Goal: Task Accomplishment & Management: Manage account settings

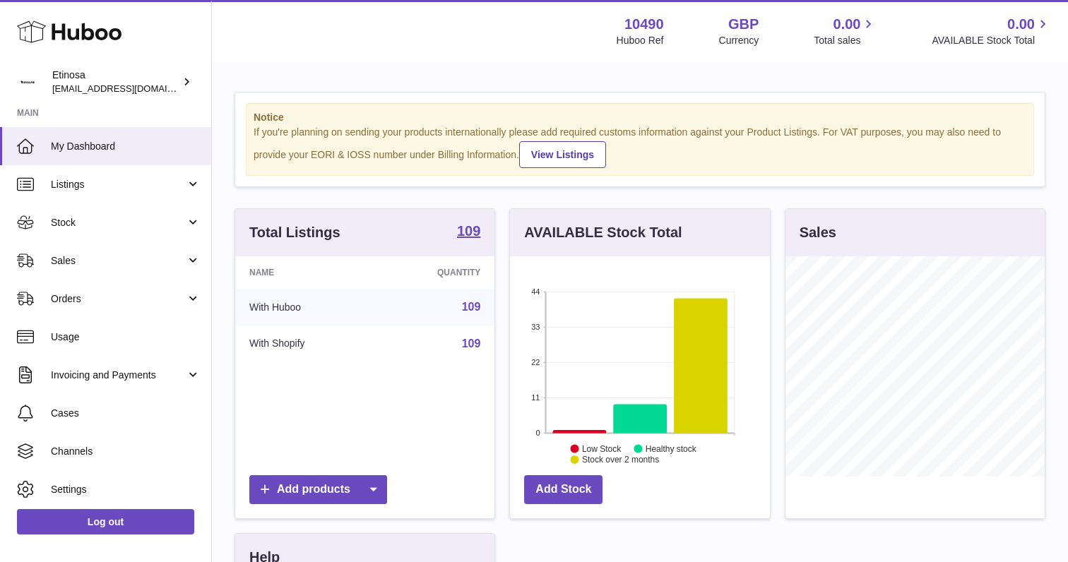
scroll to position [220, 259]
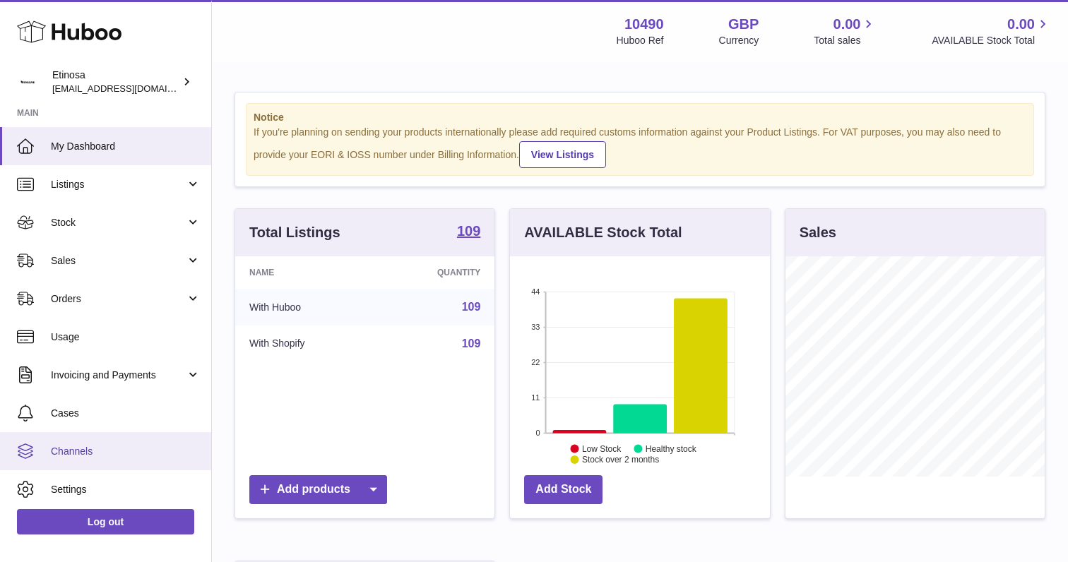
click at [102, 455] on span "Channels" at bounding box center [126, 451] width 150 height 13
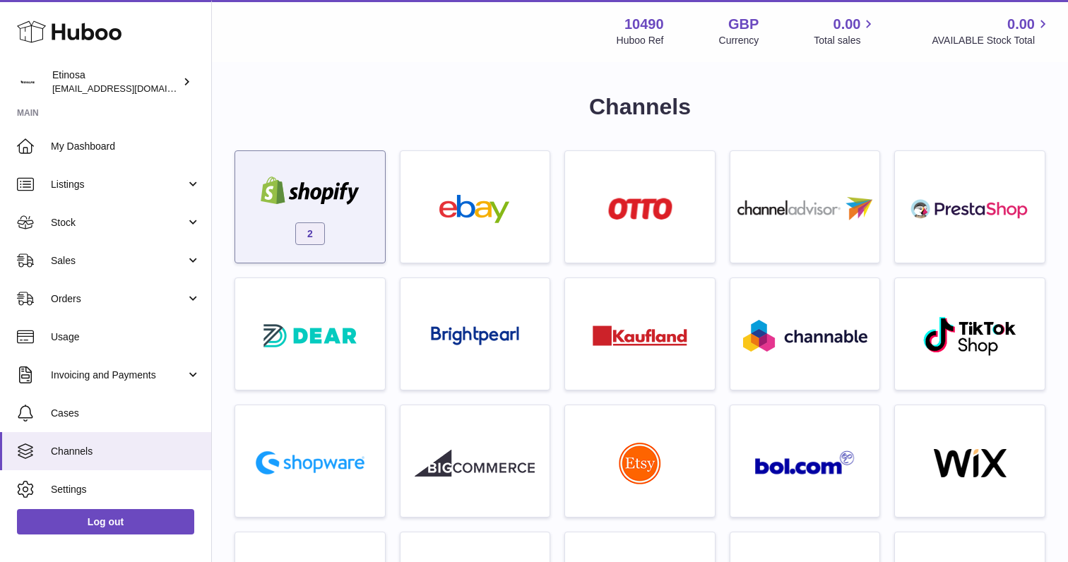
click at [312, 208] on div "2" at bounding box center [310, 210] width 136 height 90
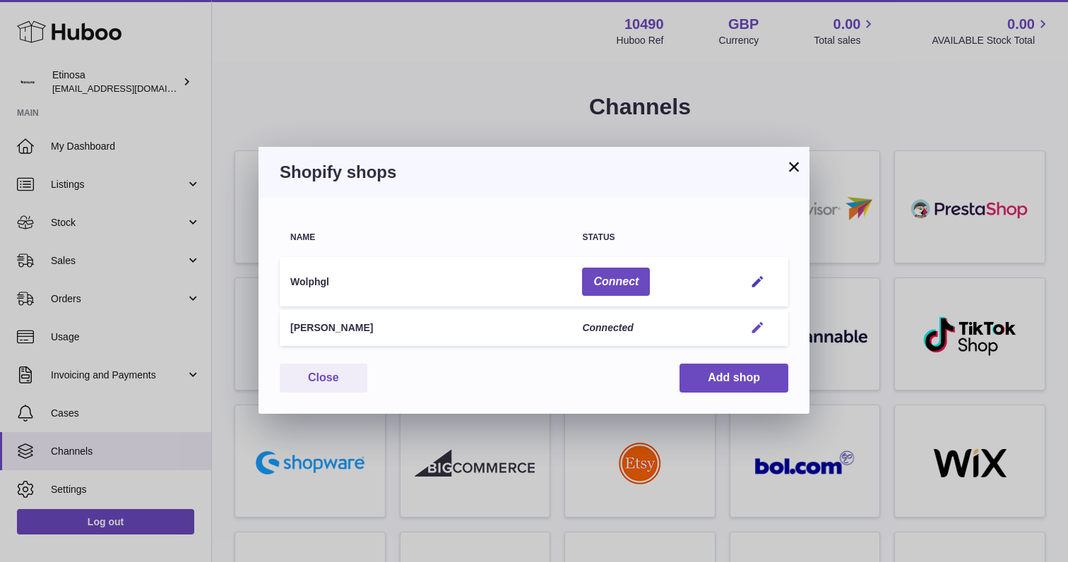
click at [760, 324] on em "button" at bounding box center [757, 328] width 15 height 15
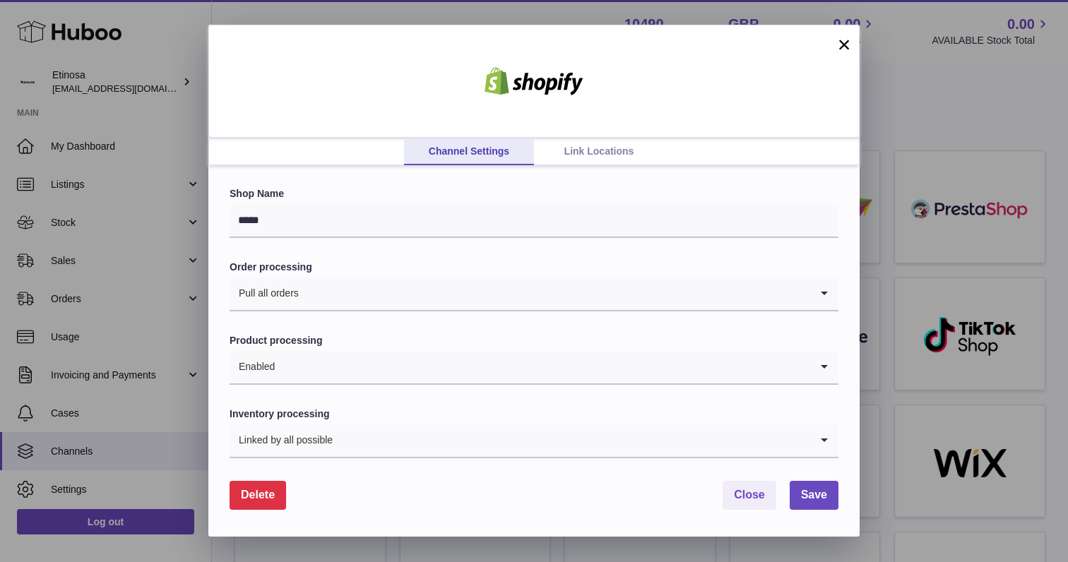
click at [626, 151] on link "Link Locations" at bounding box center [599, 151] width 130 height 27
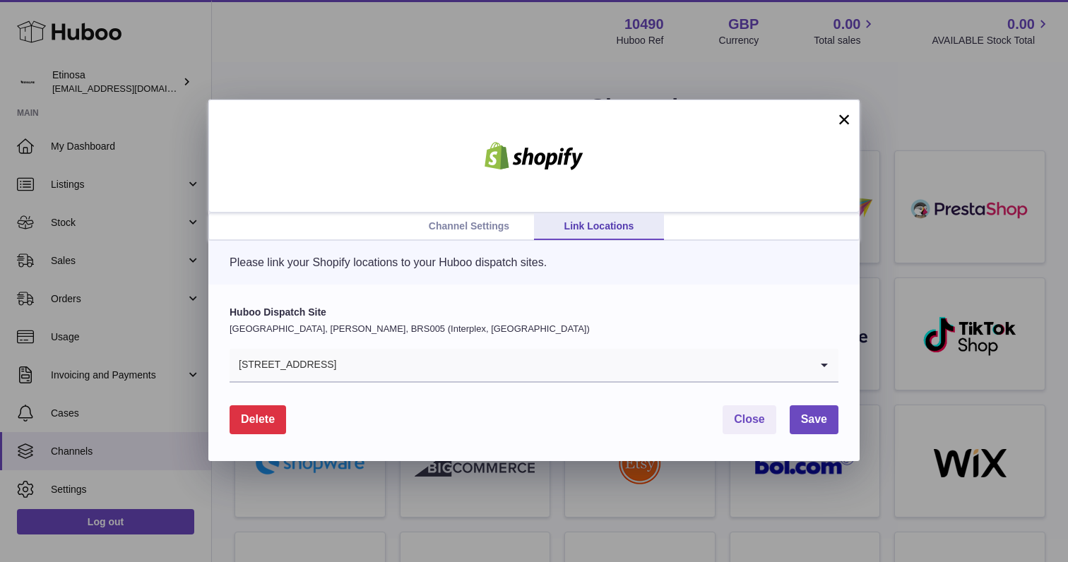
click at [846, 112] on button "×" at bounding box center [843, 119] width 17 height 17
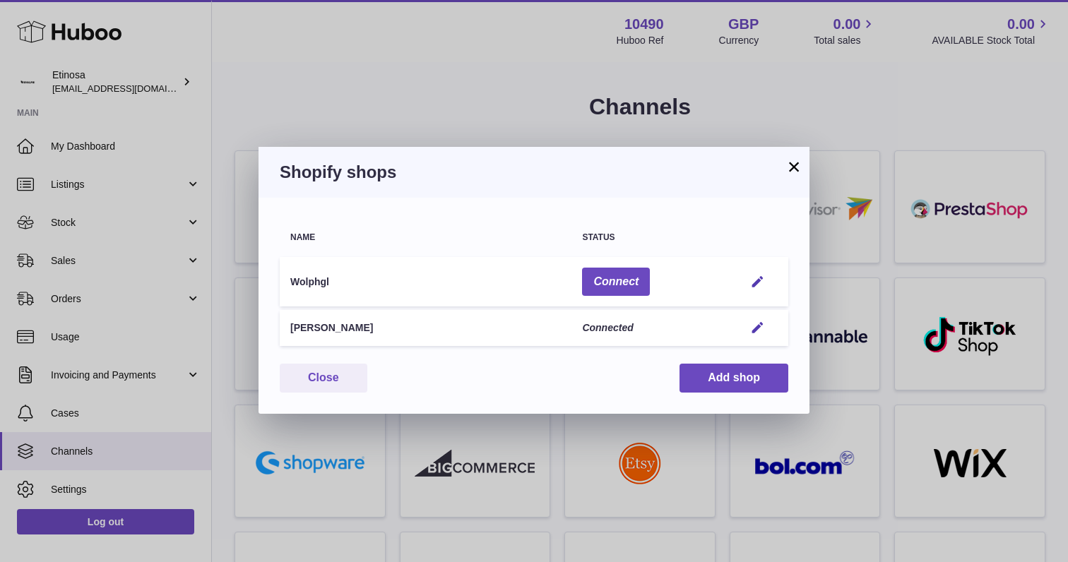
click at [794, 165] on button "×" at bounding box center [793, 166] width 17 height 17
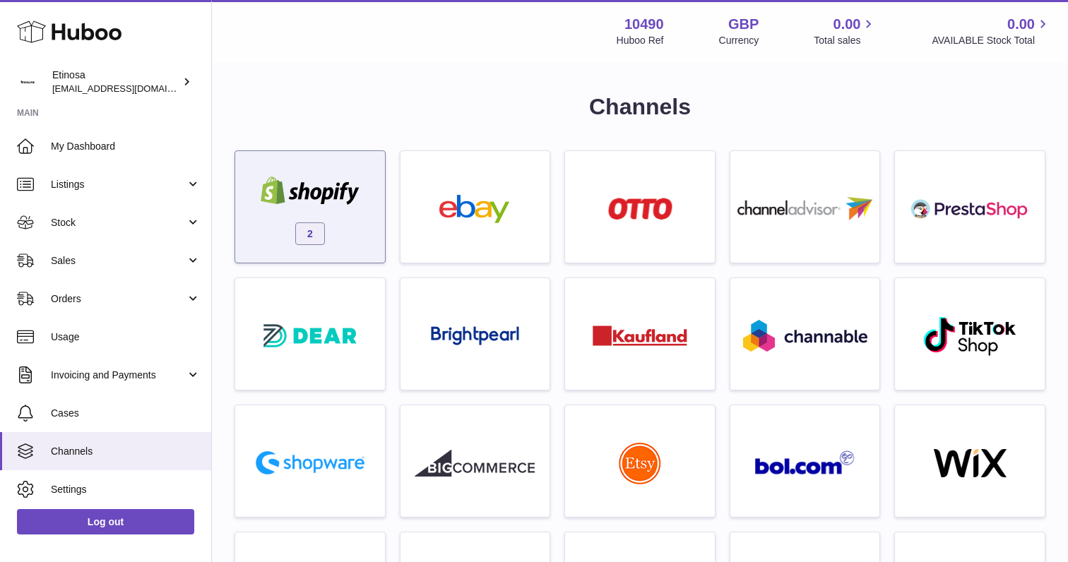
click at [352, 184] on img at bounding box center [310, 191] width 120 height 28
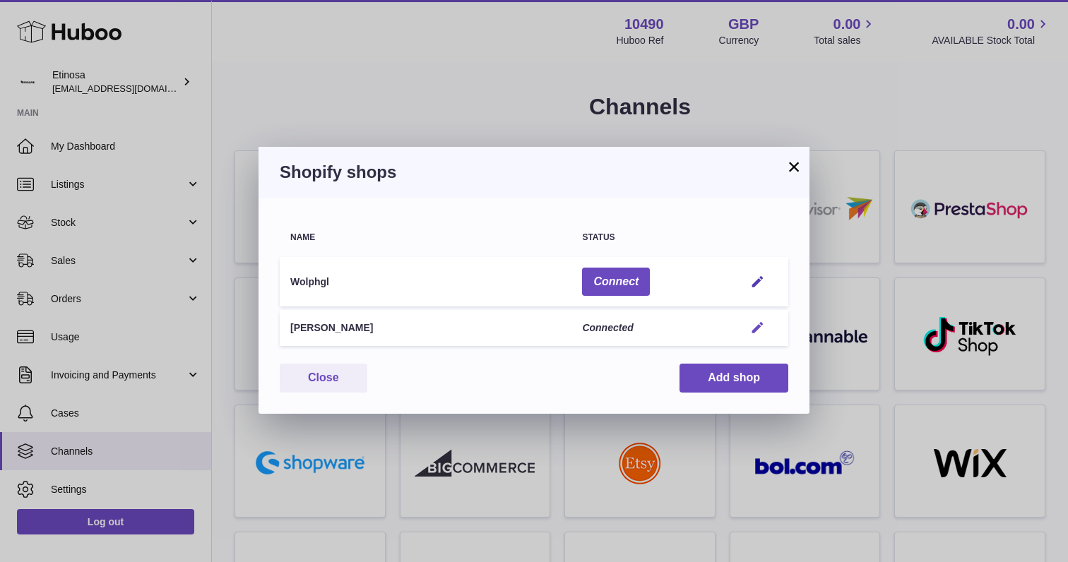
click at [759, 321] on em "button" at bounding box center [757, 328] width 15 height 15
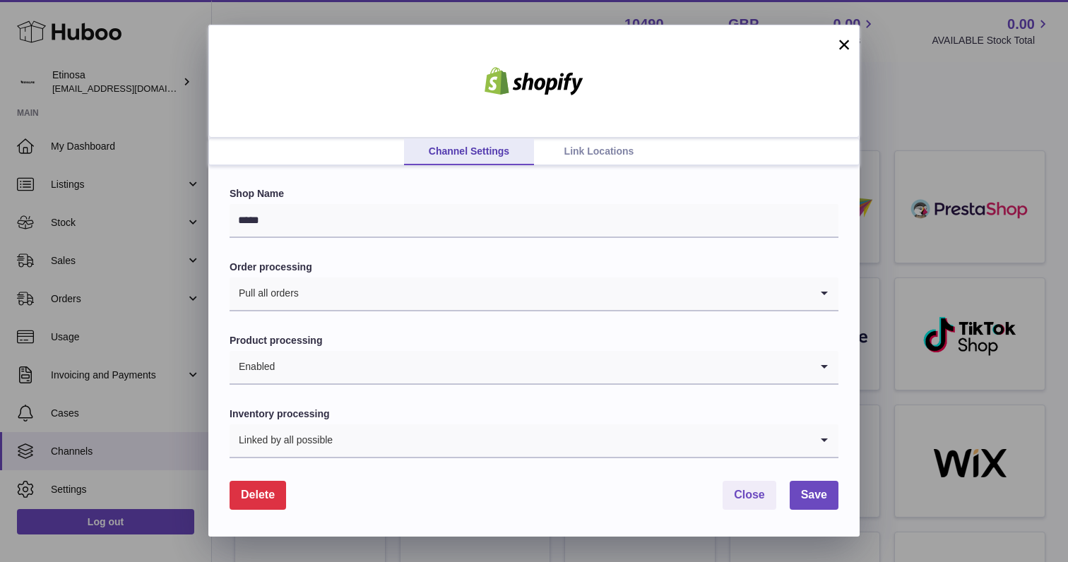
click at [568, 165] on div "Channel Settings Link Locations" at bounding box center [533, 152] width 651 height 28
click at [576, 153] on link "Link Locations" at bounding box center [599, 151] width 130 height 27
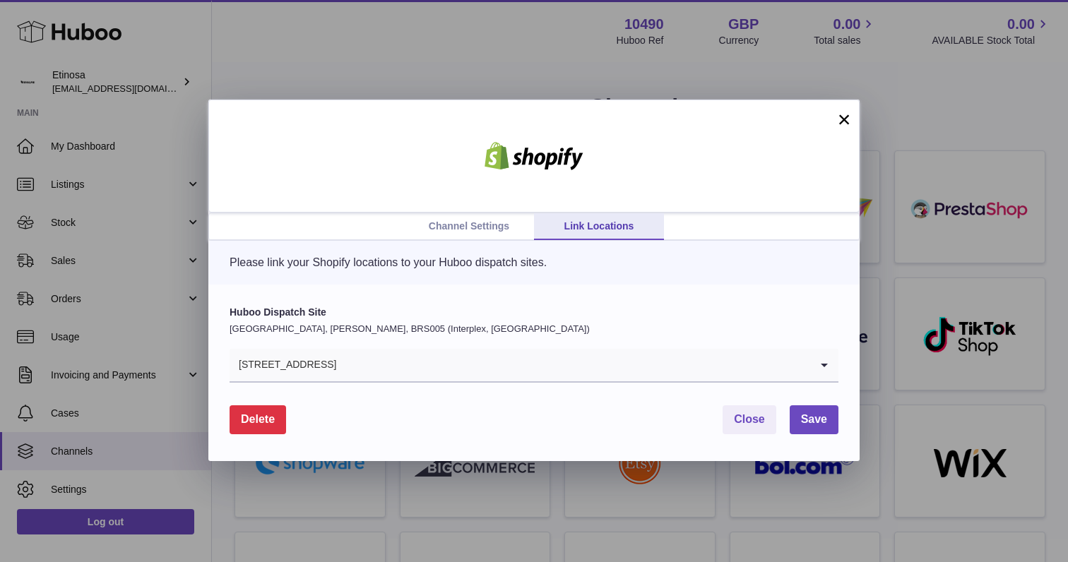
click at [845, 119] on button "×" at bounding box center [843, 119] width 17 height 17
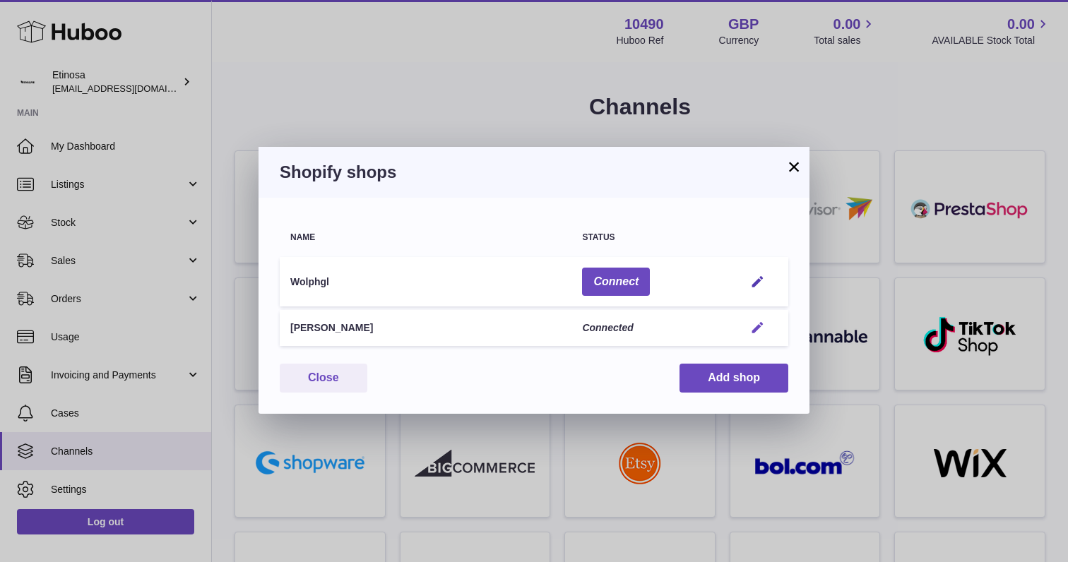
click at [759, 323] on em "button" at bounding box center [757, 328] width 15 height 15
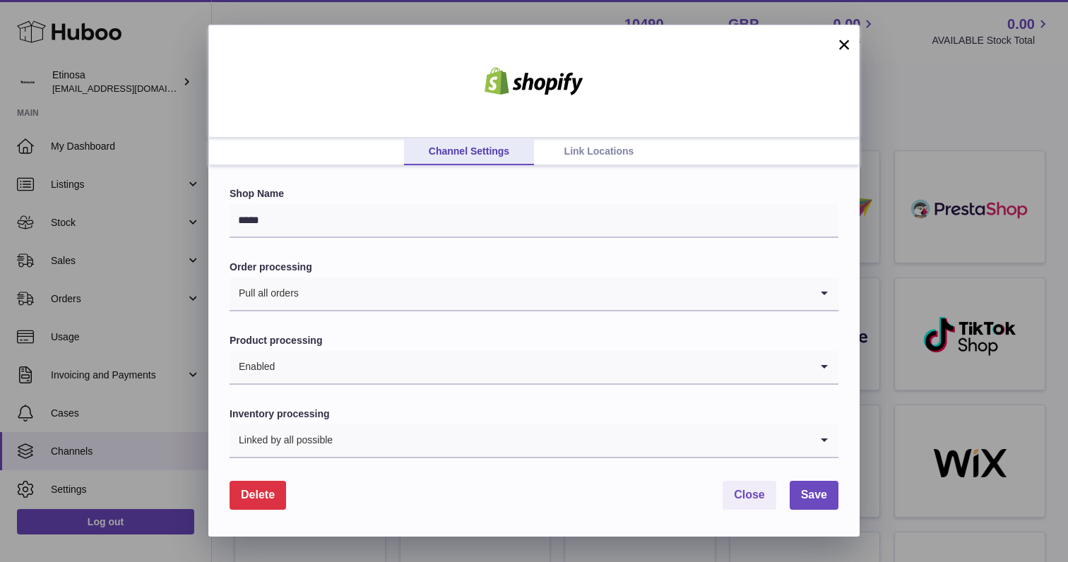
click at [590, 153] on link "Link Locations" at bounding box center [599, 151] width 130 height 27
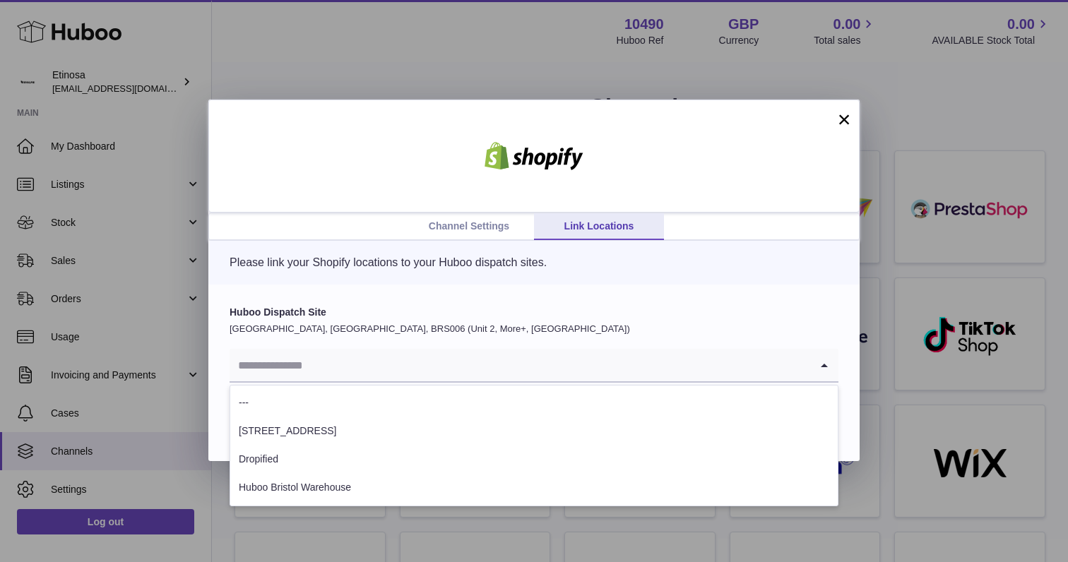
click at [417, 350] on input "Search for option" at bounding box center [520, 365] width 581 height 32
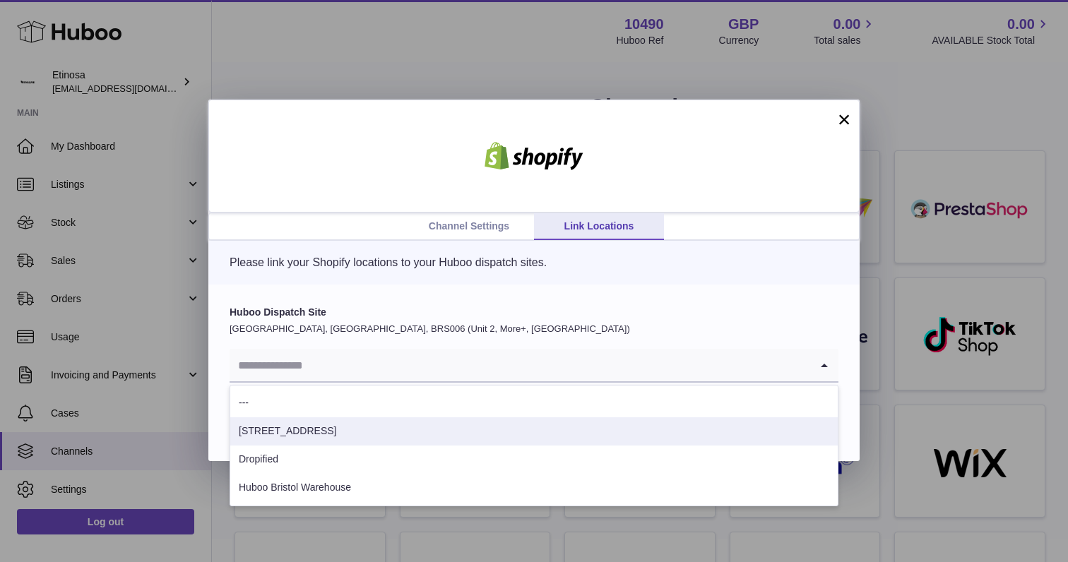
drag, startPoint x: 383, startPoint y: 416, endPoint x: 387, endPoint y: 436, distance: 20.8
click at [387, 436] on ul "--- [STREET_ADDRESS] Dropified Huboo [GEOGRAPHIC_DATA]" at bounding box center [534, 445] width 609 height 121
click at [387, 436] on li "[STREET_ADDRESS]" at bounding box center [533, 431] width 607 height 28
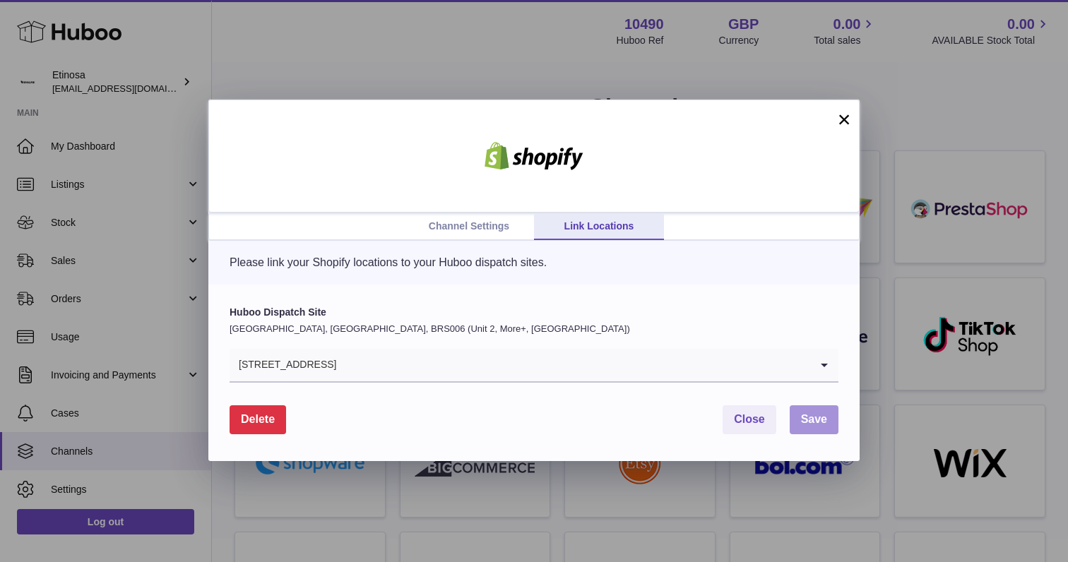
click at [816, 412] on button "Save" at bounding box center [814, 419] width 49 height 29
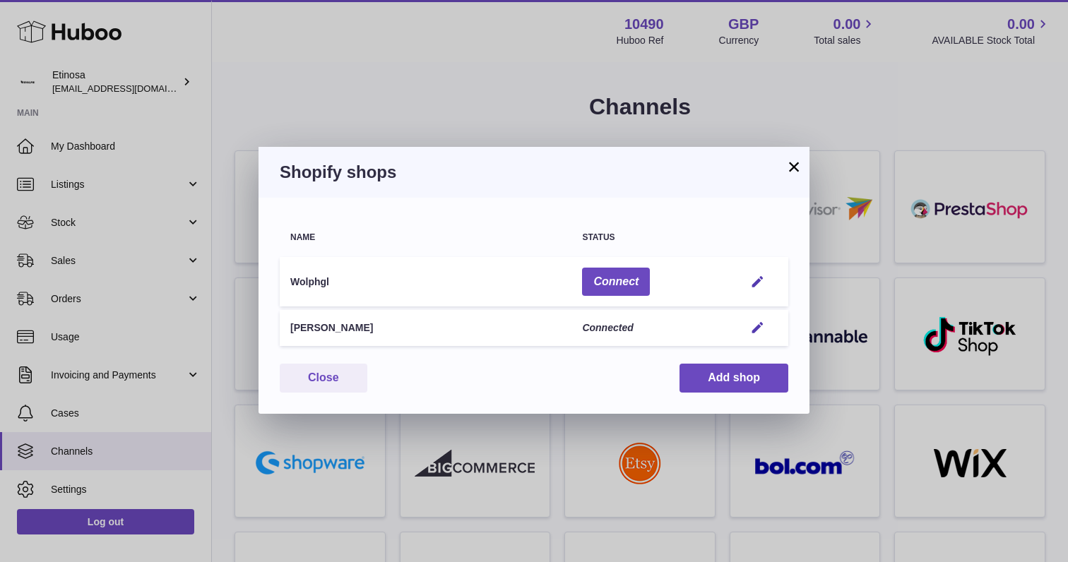
click at [795, 159] on button "×" at bounding box center [793, 166] width 17 height 17
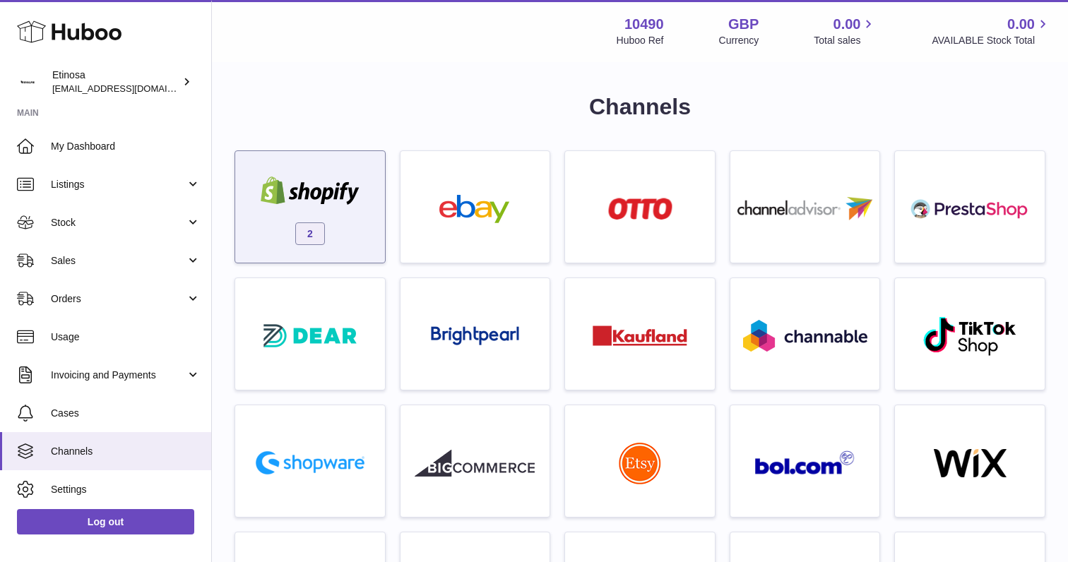
click at [289, 242] on div "2" at bounding box center [310, 210] width 136 height 90
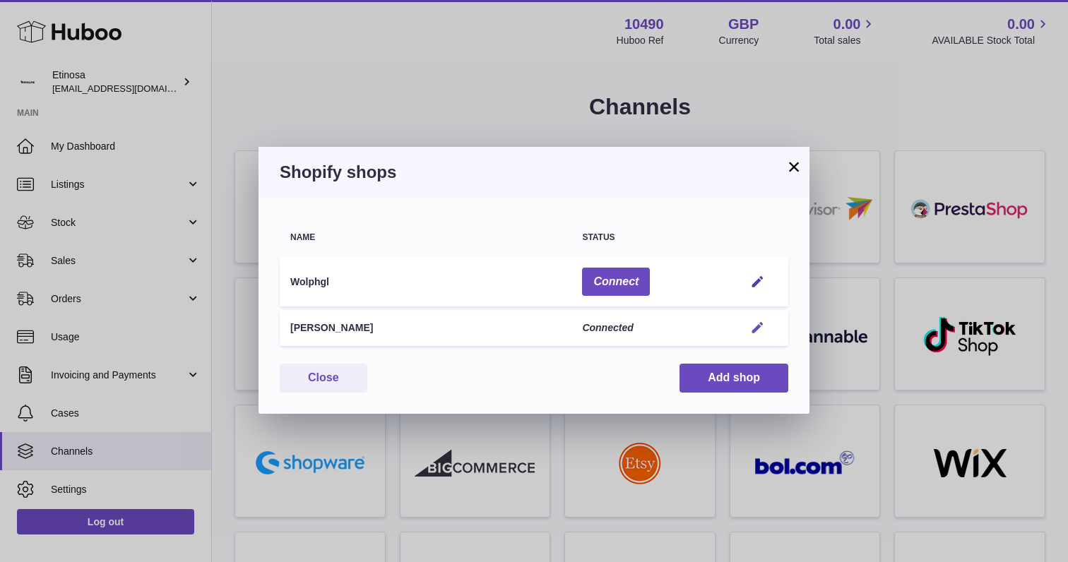
click at [756, 326] on em "button" at bounding box center [757, 328] width 15 height 15
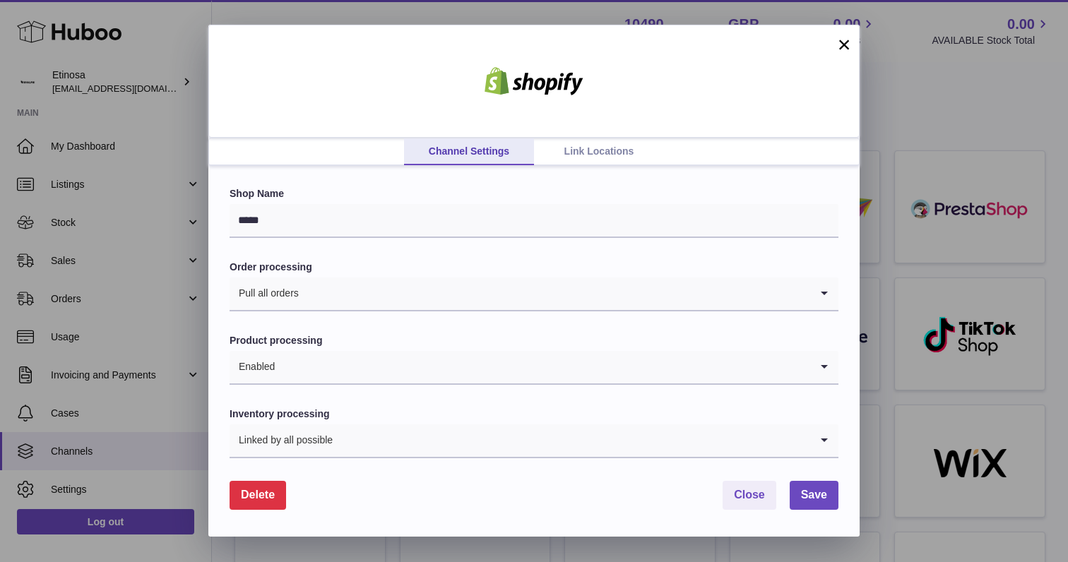
click at [607, 143] on link "Link Locations" at bounding box center [599, 151] width 130 height 27
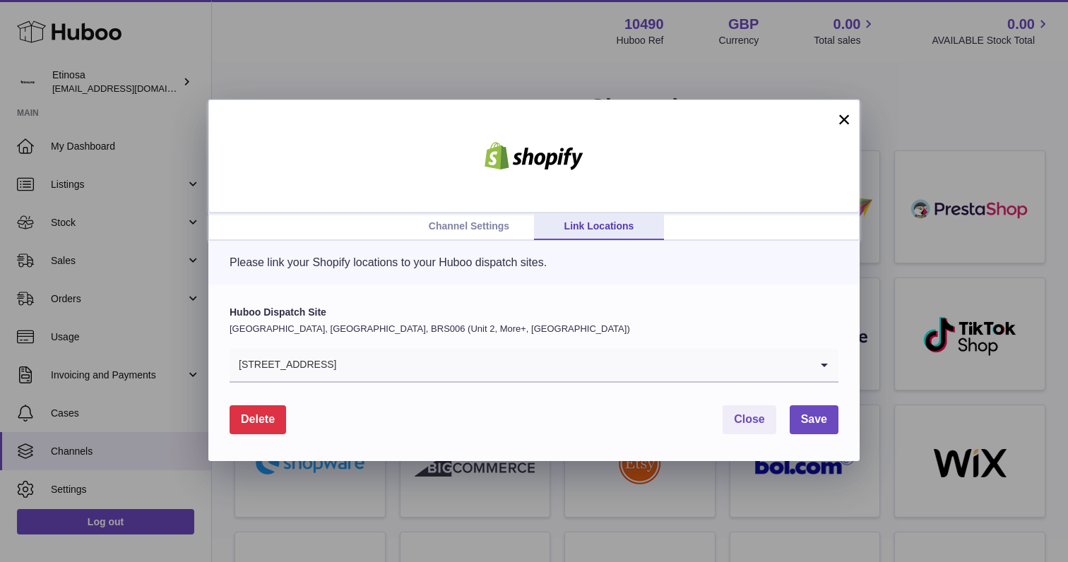
click at [835, 120] on button "×" at bounding box center [843, 119] width 17 height 17
